Goal: Task Accomplishment & Management: Use online tool/utility

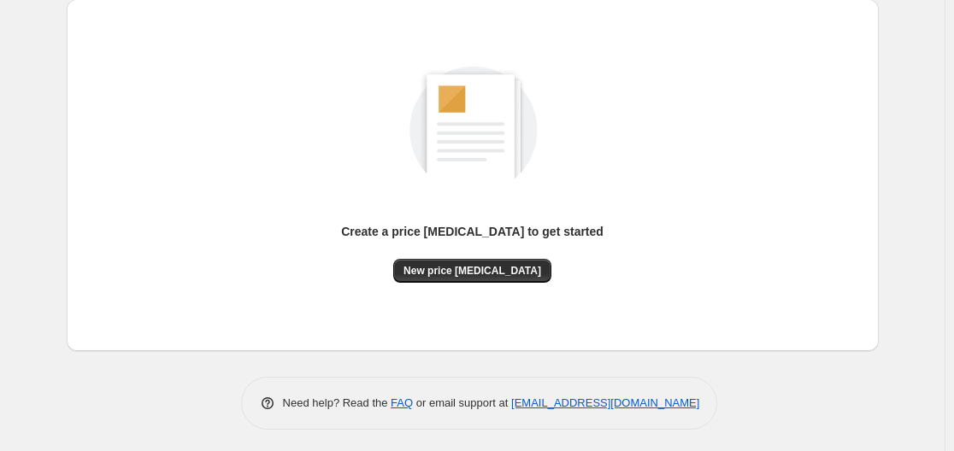
scroll to position [189, 0]
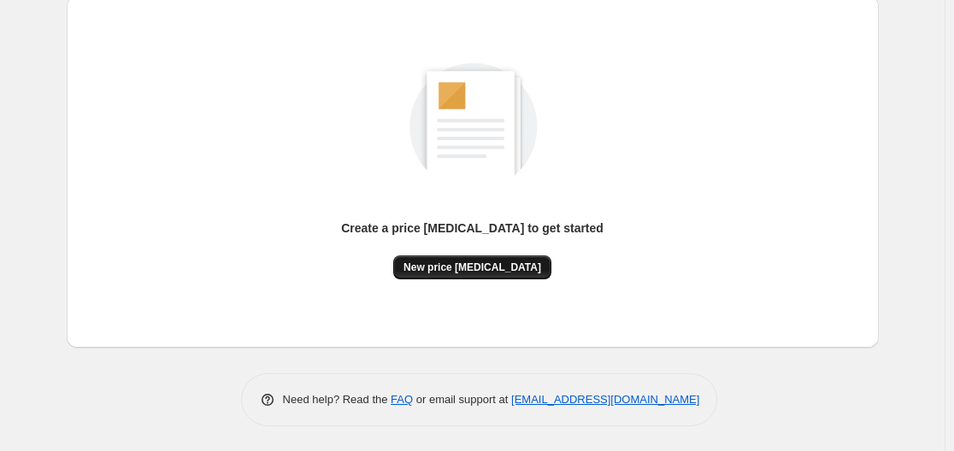
click at [471, 266] on span "New price [MEDICAL_DATA]" at bounding box center [472, 268] width 138 height 14
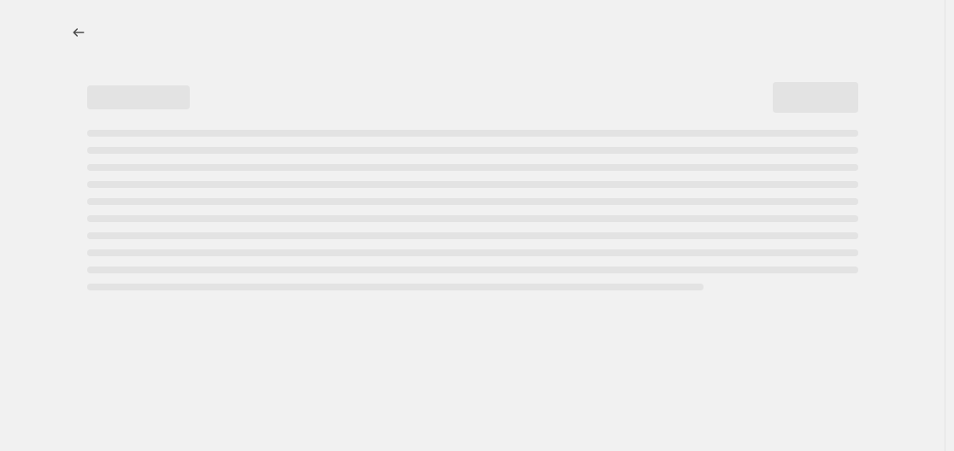
select select "percentage"
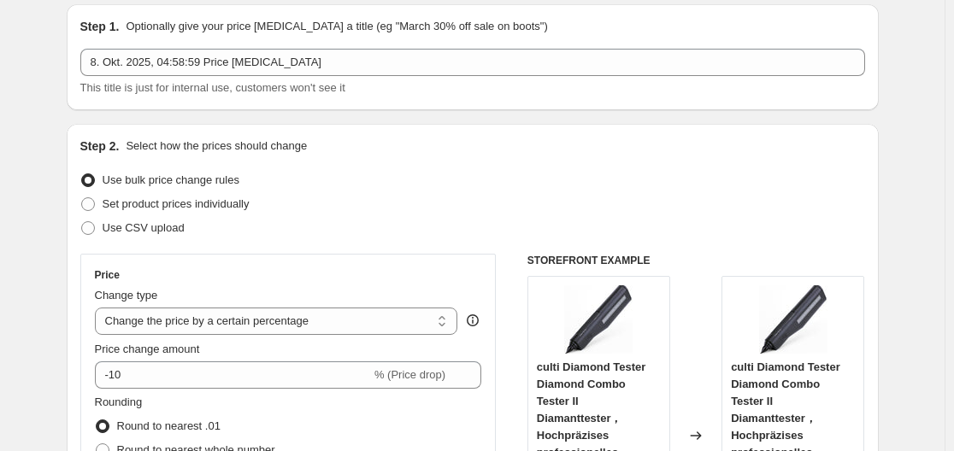
scroll to position [85, 0]
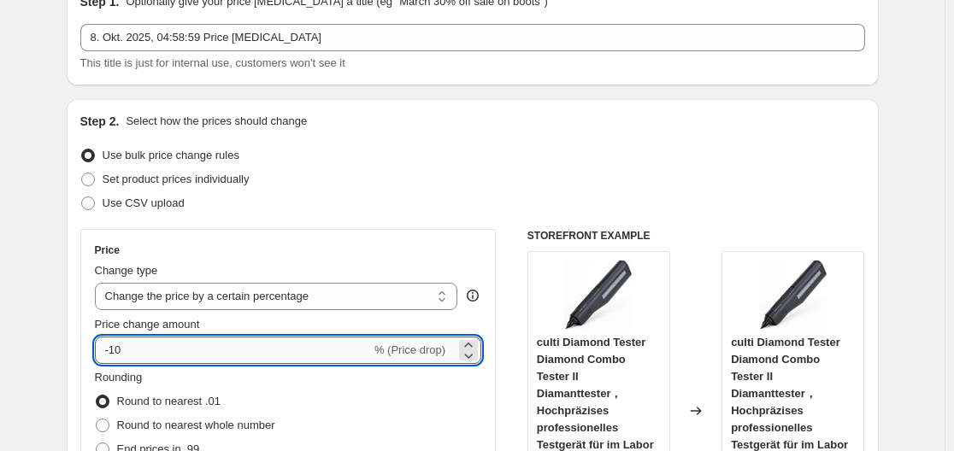
click at [212, 352] on input "-10" at bounding box center [233, 350] width 276 height 27
type input "-1"
type input "-35"
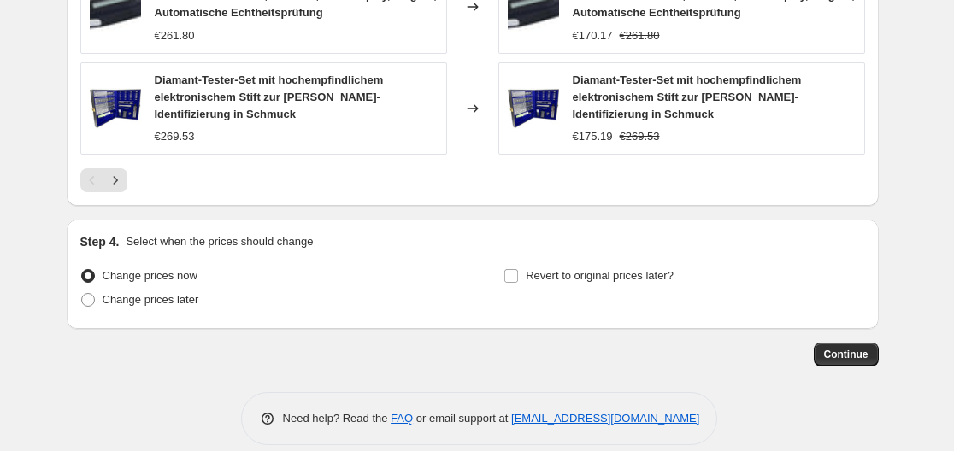
scroll to position [1388, 0]
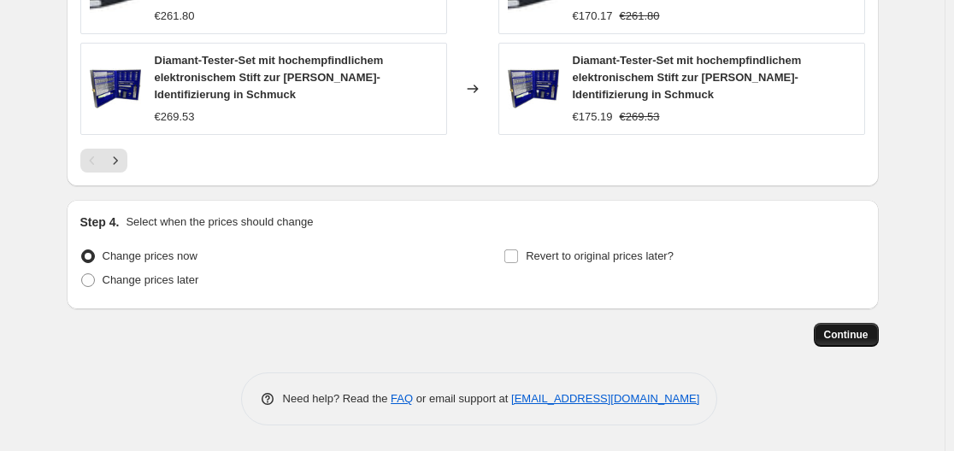
click at [867, 343] on button "Continue" at bounding box center [846, 335] width 65 height 24
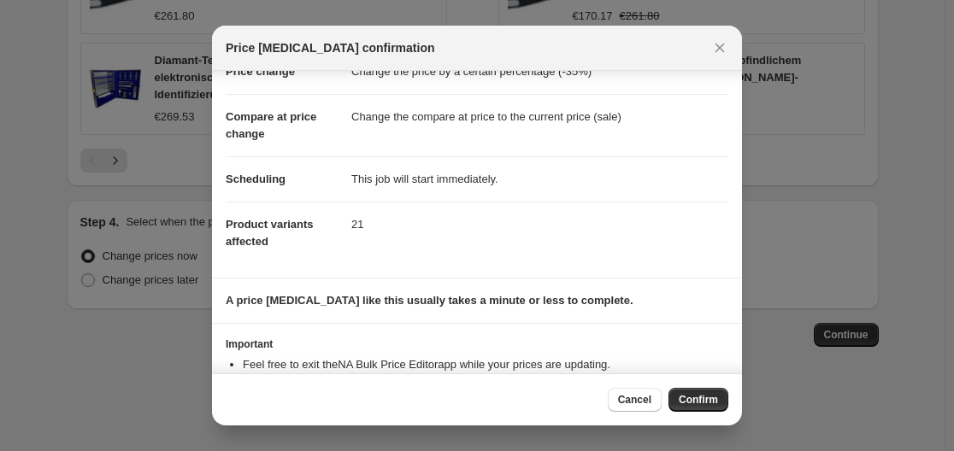
scroll to position [110, 0]
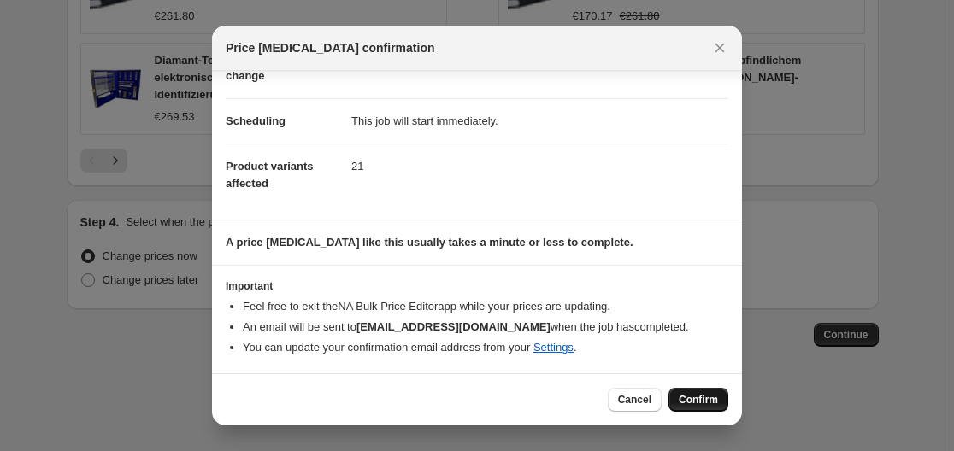
click at [704, 403] on span "Confirm" at bounding box center [698, 400] width 39 height 14
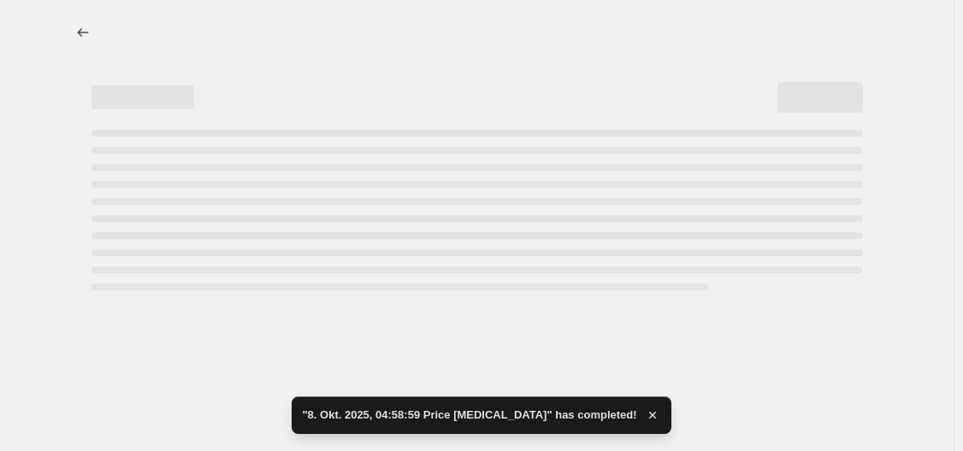
select select "percentage"
